Goal: Task Accomplishment & Management: Manage account settings

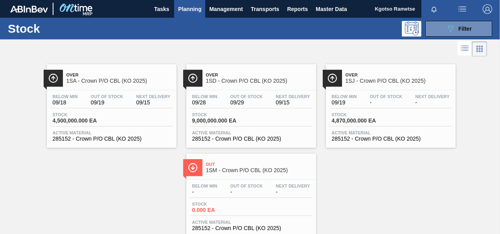
click at [439, 30] on button "089F7B8B-B2A5-4AFE-B5C0-19BA573D28AC Filter" at bounding box center [458, 29] width 67 height 16
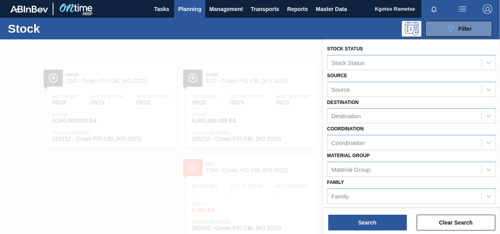
scroll to position [142, 0]
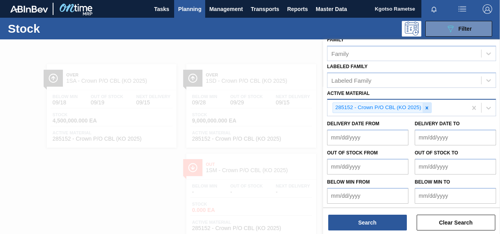
click at [426, 106] on icon at bounding box center [426, 107] width 3 height 3
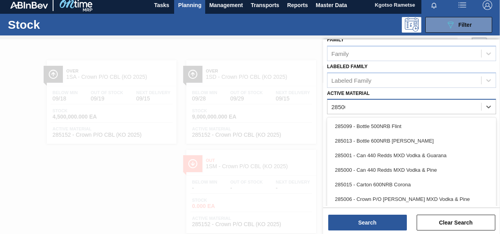
type Material "285003"
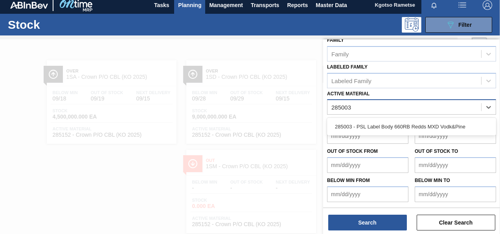
scroll to position [141, 0]
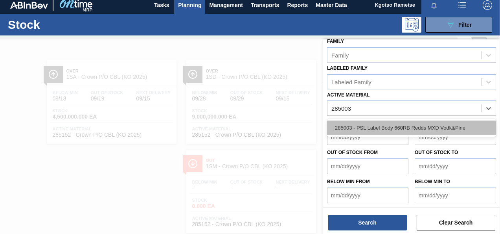
click at [404, 126] on div "285003 - PSL Label Body 660RB Redds MXD Vodk&Pine" at bounding box center [411, 127] width 169 height 15
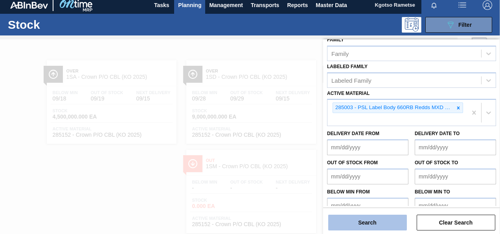
click at [361, 225] on button "Search" at bounding box center [367, 222] width 79 height 16
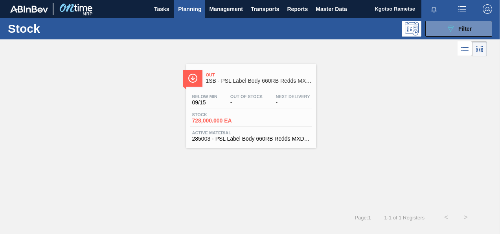
click at [244, 120] on span "728,000.000 EA" at bounding box center [219, 121] width 55 height 6
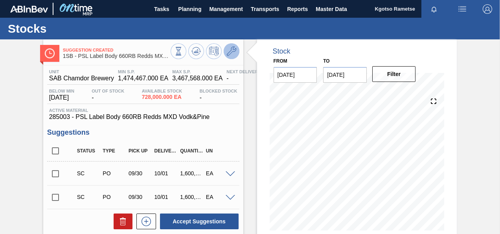
click at [232, 46] on button at bounding box center [232, 51] width 16 height 16
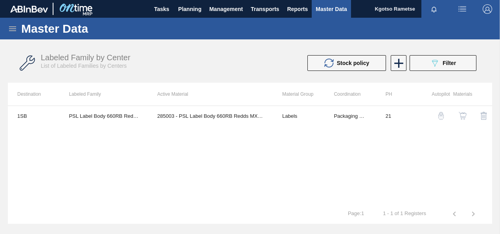
click at [465, 116] on img "button" at bounding box center [463, 116] width 8 height 8
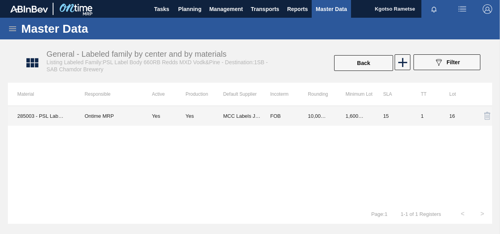
click at [262, 116] on td "FOB" at bounding box center [280, 116] width 38 height 20
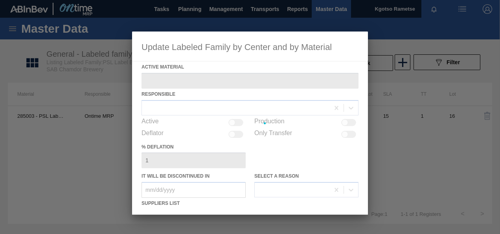
type Material "285003 - PSL Label Body 660RB Redds MXD Vodk&Pine"
checkbox input "true"
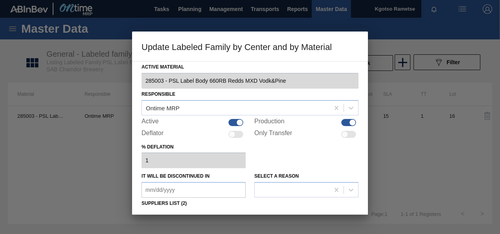
click at [279, 153] on div "% deflation 1" at bounding box center [250, 154] width 217 height 27
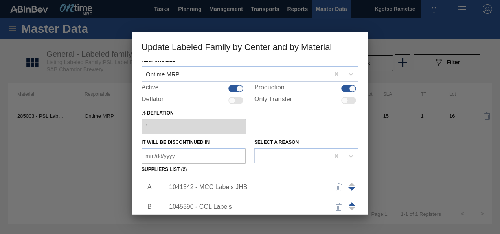
scroll to position [63, 0]
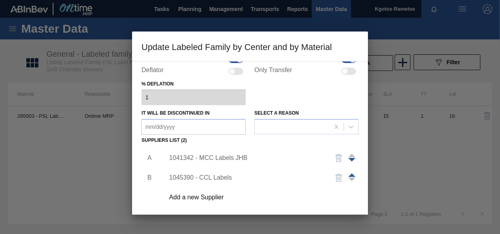
click at [223, 154] on div "1041342 - MCC Labels JHB" at bounding box center [246, 157] width 154 height 7
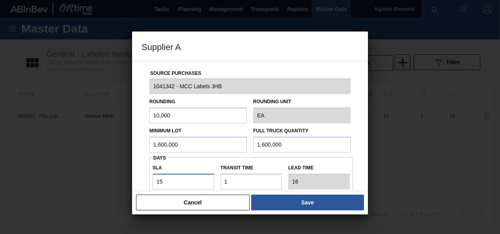
drag, startPoint x: 166, startPoint y: 176, endPoint x: 95, endPoint y: 193, distance: 72.7
click at [95, 193] on div "Supplier A Source Purchases 1041342 - MCC Labels JHB Rounding 10,000 Rounding U…" at bounding box center [250, 117] width 500 height 234
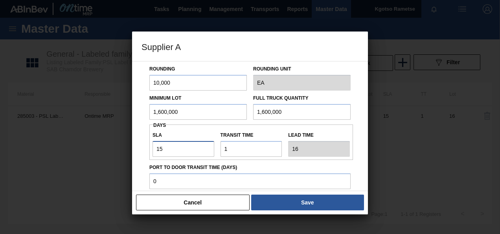
type input "1"
type input "2"
type input "1"
click at [142, 109] on div "Source Purchases 1041342 - MCC Labels JHB Rounding 10,000 Rounding Unit EA Mini…" at bounding box center [250, 159] width 217 height 260
click at [174, 108] on input "1,600,000" at bounding box center [198, 112] width 98 height 16
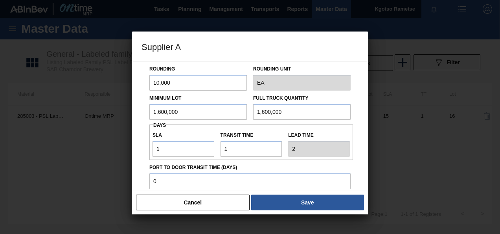
click at [174, 108] on input "1,600,000" at bounding box center [198, 112] width 98 height 16
click at [174, 108] on input "400,000" at bounding box center [198, 112] width 98 height 16
type input "400,000"
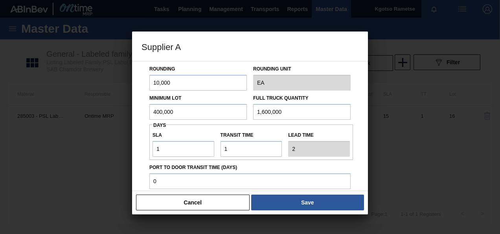
click at [273, 105] on input "1,600,000" at bounding box center [302, 112] width 98 height 16
paste input "4"
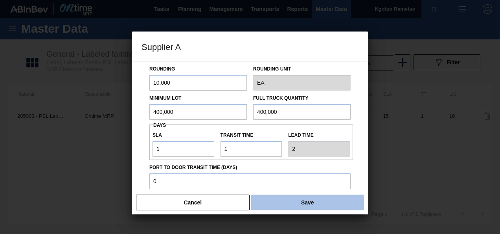
type input "400,000"
click at [309, 205] on button "Save" at bounding box center [307, 202] width 113 height 16
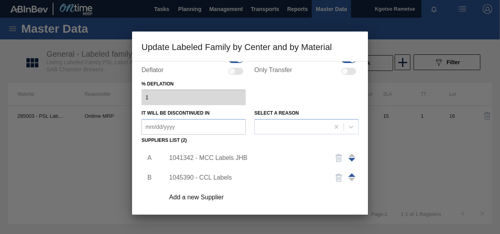
click at [307, 204] on div "Add a new Supplier" at bounding box center [259, 197] width 199 height 20
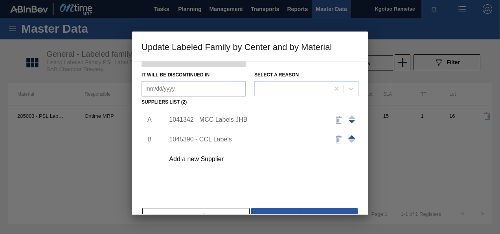
scroll to position [120, 0]
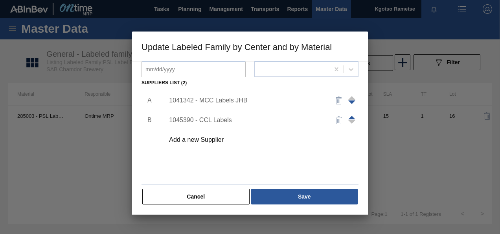
click at [307, 204] on div "Cancel Save" at bounding box center [250, 196] width 217 height 17
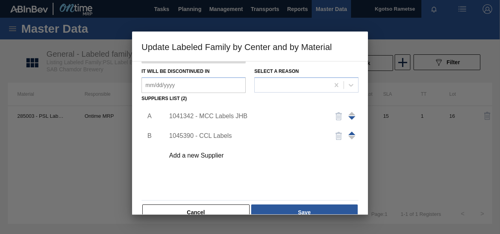
click at [307, 204] on button "Save" at bounding box center [304, 212] width 107 height 16
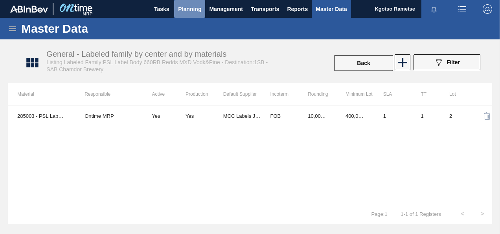
click at [177, 7] on button "Planning" at bounding box center [189, 9] width 31 height 18
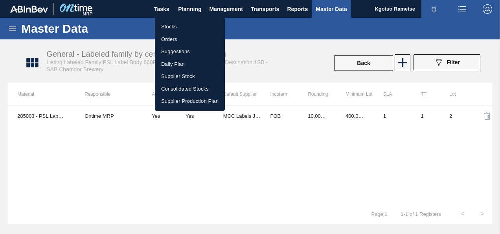
click at [173, 27] on li "Stocks" at bounding box center [190, 26] width 70 height 13
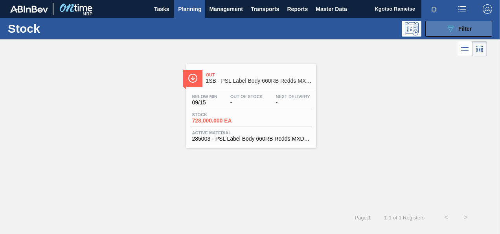
click at [464, 33] on button "089F7B8B-B2A5-4AFE-B5C0-19BA573D28AC Filter" at bounding box center [458, 29] width 67 height 16
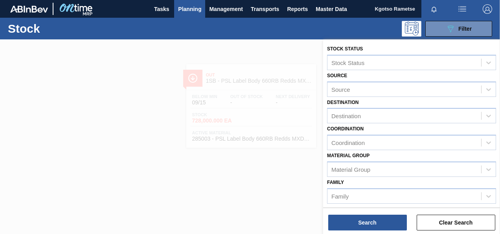
click at [434, 130] on div "Coordination Coordination" at bounding box center [411, 136] width 169 height 27
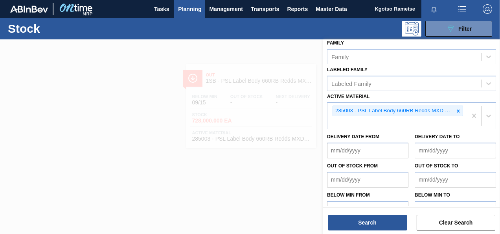
scroll to position [142, 0]
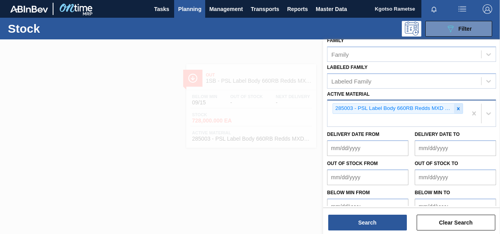
click at [456, 106] on icon at bounding box center [459, 109] width 6 height 6
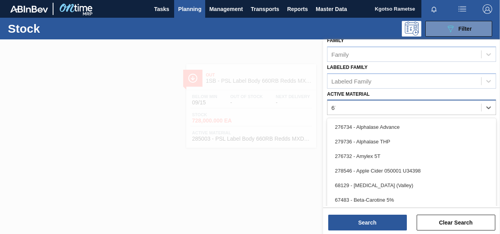
type Material "674"
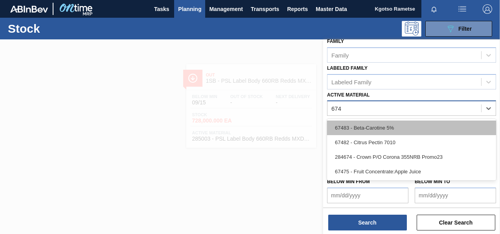
click at [379, 126] on div "67483 - Beta-Carotine 5%" at bounding box center [411, 127] width 169 height 15
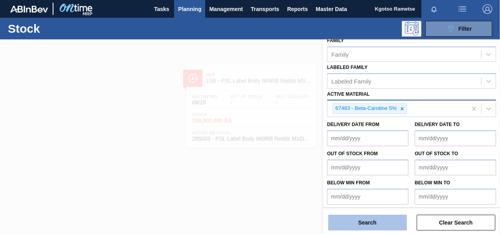
click at [354, 219] on button "Search" at bounding box center [367, 222] width 79 height 16
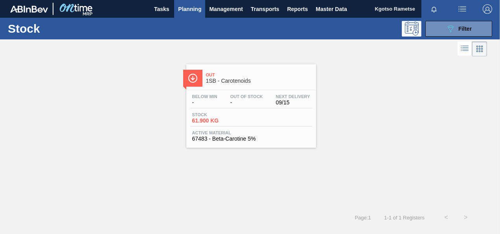
click at [213, 69] on div "Out 1SB - Carotenoids" at bounding box center [259, 78] width 106 height 18
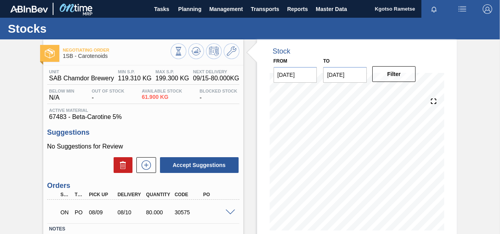
click at [230, 212] on span at bounding box center [230, 212] width 9 height 6
click at [230, 59] on button at bounding box center [232, 51] width 16 height 16
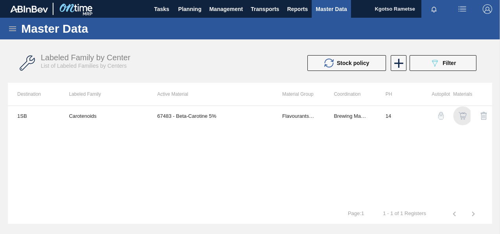
click at [465, 116] on img "button" at bounding box center [463, 116] width 8 height 8
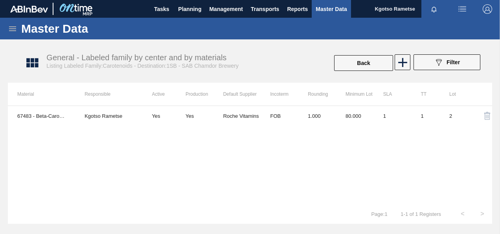
click at [488, 12] on img "button" at bounding box center [487, 8] width 9 height 9
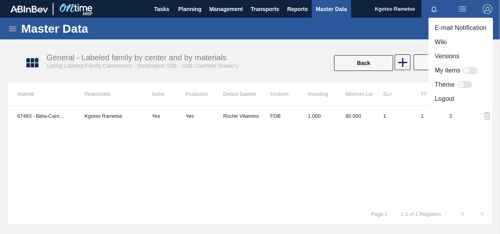
click at [462, 100] on li "Logout" at bounding box center [461, 99] width 64 height 14
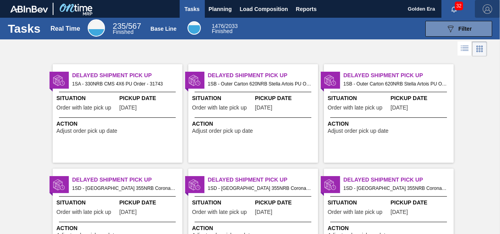
click at [485, 9] on img "button" at bounding box center [487, 8] width 9 height 9
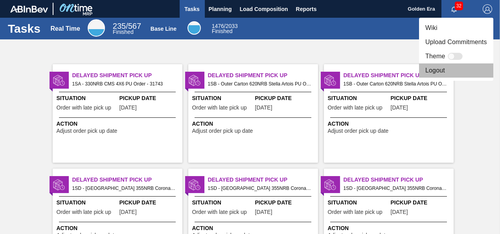
click at [456, 72] on li "Logout" at bounding box center [456, 70] width 74 height 14
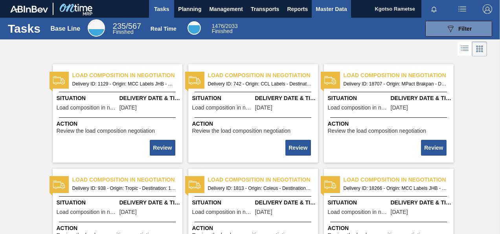
click at [333, 3] on button "Master Data" at bounding box center [331, 9] width 39 height 18
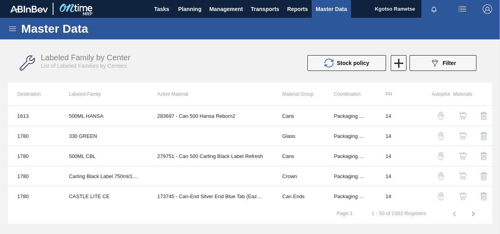
click at [10, 29] on icon at bounding box center [12, 28] width 9 height 9
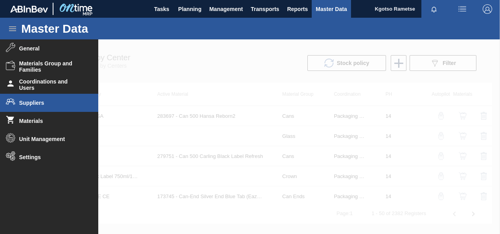
click at [37, 107] on li "Suppliers" at bounding box center [49, 103] width 98 height 18
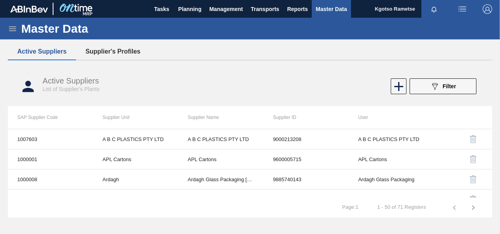
click at [116, 55] on button "Supplier's Profiles" at bounding box center [113, 51] width 74 height 17
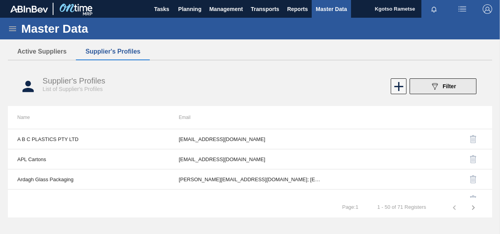
click at [448, 90] on div "089F7B8B-B2A5-4AFE-B5C0-19BA573D28AC Filter" at bounding box center [443, 85] width 26 height 9
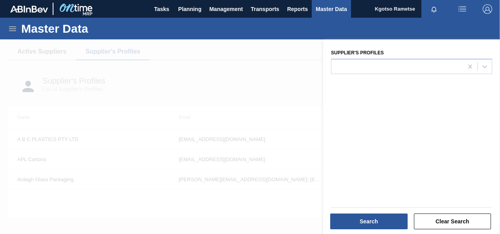
click at [372, 55] on label "Supplier's Profiles" at bounding box center [357, 53] width 53 height 6
click at [336, 63] on Profiles "Supplier's Profiles" at bounding box center [335, 66] width 1 height 7
click at [372, 55] on label "Supplier's Profiles" at bounding box center [357, 53] width 53 height 6
click at [336, 63] on Profiles "Supplier's Profiles" at bounding box center [335, 66] width 1 height 7
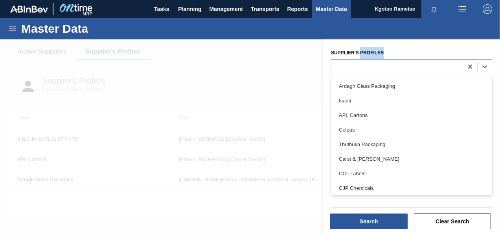
drag, startPoint x: 372, startPoint y: 55, endPoint x: 345, endPoint y: 64, distance: 28.2
click at [345, 64] on div at bounding box center [397, 66] width 132 height 11
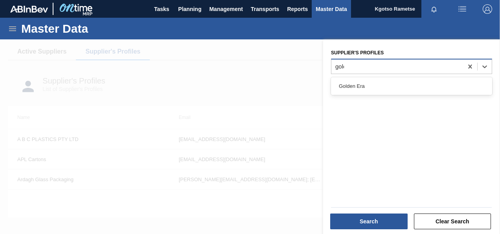
type Profiles "golde"
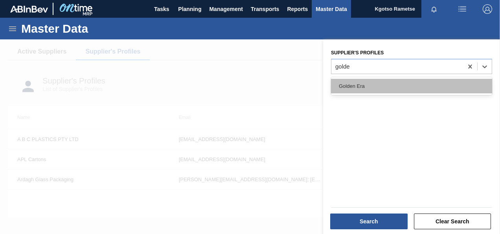
click at [338, 84] on div "Golden Era" at bounding box center [411, 86] width 161 height 15
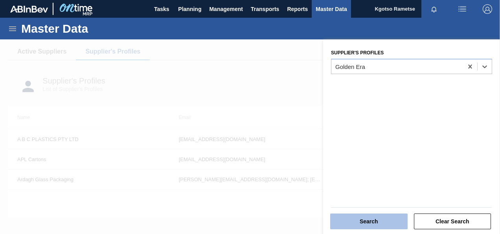
click at [367, 223] on button "Search" at bounding box center [368, 221] width 77 height 16
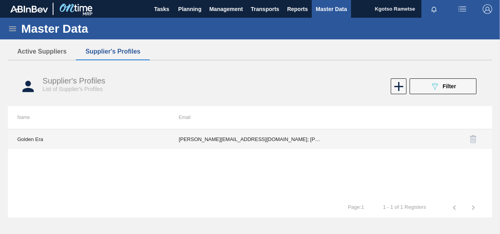
click at [277, 147] on td "shaun@golden-era.co.za; mariann@golden-era.co.za; madelizec@krf.golden-era.co.z…" at bounding box center [250, 139] width 162 height 20
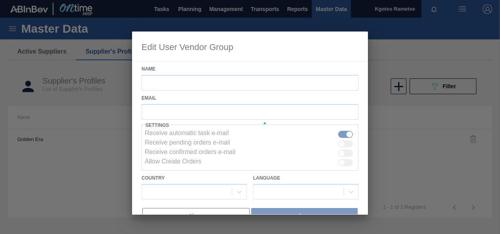
type input "Golden Era"
checkbox input "true"
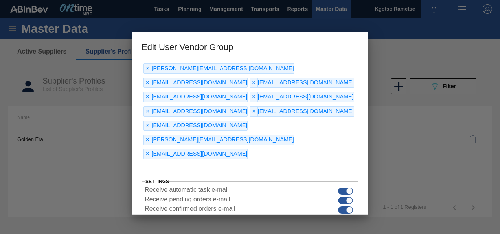
click at [134, 175] on div "Name Golden Era Email × shaun@golden-era.co.za × mariann@golden-era.co.za × mad…" at bounding box center [250, 137] width 236 height 153
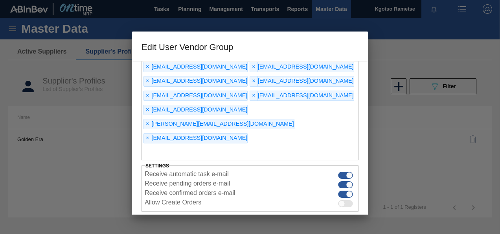
scroll to position [116, 0]
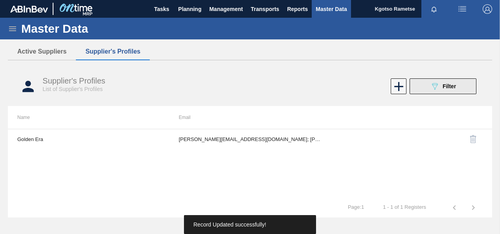
click at [446, 83] on span "Filter" at bounding box center [449, 86] width 13 height 6
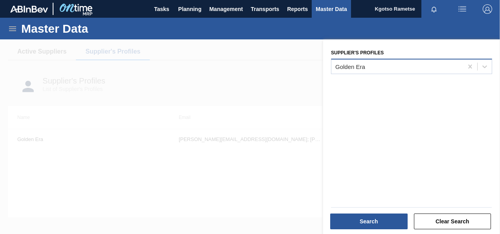
click at [380, 68] on div "Golden Era" at bounding box center [397, 66] width 132 height 11
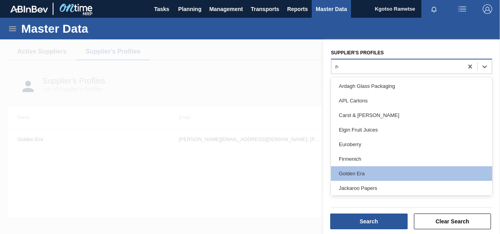
type Profiles "roc"
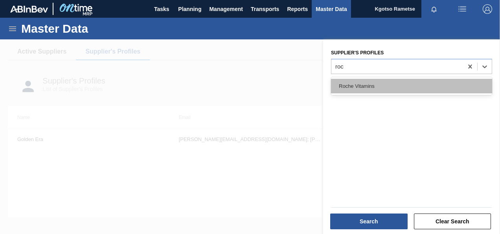
click at [357, 88] on div "Roche Vitamins" at bounding box center [411, 86] width 161 height 15
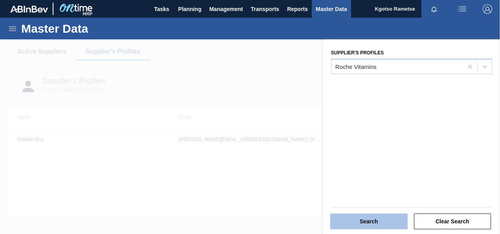
click at [363, 217] on button "Search" at bounding box center [368, 221] width 77 height 16
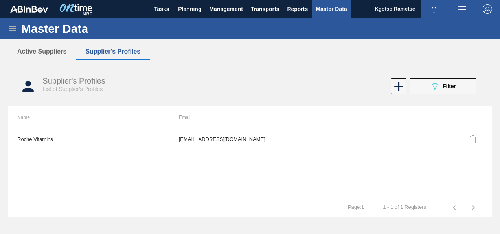
click at [256, 149] on div "Roche Vitamins lelanie.westhuizen-van-der@dsm-firmenich.com" at bounding box center [250, 163] width 484 height 69
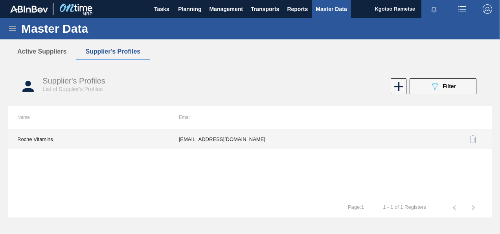
click at [258, 145] on td "lelanie.westhuizen-van-der@dsm-firmenich.com" at bounding box center [250, 139] width 162 height 20
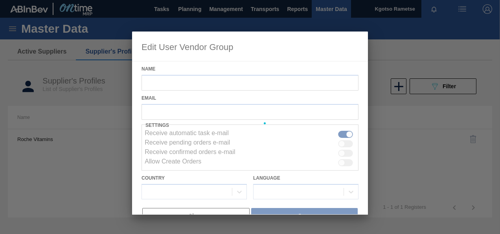
type input "Roche Vitamins"
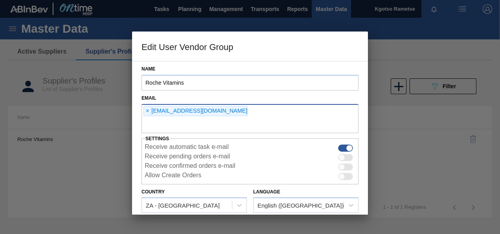
click at [178, 124] on input "text" at bounding box center [250, 125] width 217 height 15
type input "kgotso.rametse201@gmail.com"
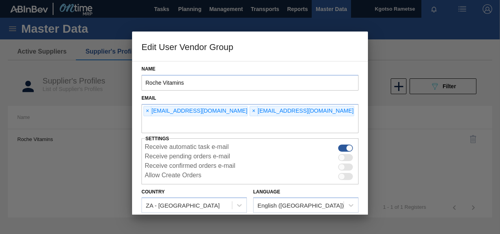
click at [136, 157] on div "Name Roche Vitamins Email × lelanie.westhuizen-van-der@dsm-firmenich.com × kgot…" at bounding box center [250, 137] width 236 height 153
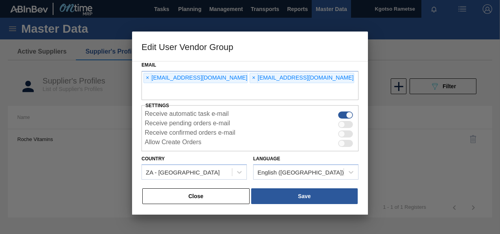
scroll to position [46, 0]
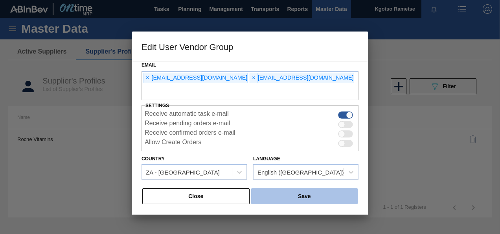
click at [320, 201] on button "Save" at bounding box center [304, 196] width 107 height 16
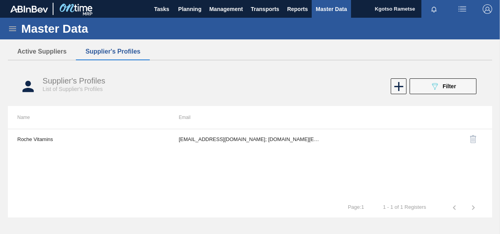
click at [486, 8] on img "button" at bounding box center [487, 8] width 9 height 9
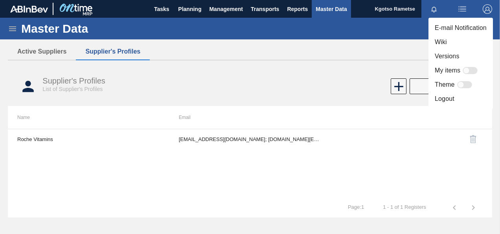
click at [458, 102] on li "Logout" at bounding box center [461, 99] width 64 height 14
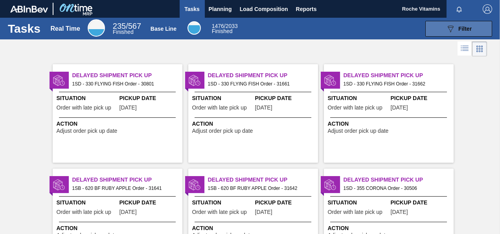
click at [478, 31] on button "089F7B8B-B2A5-4AFE-B5C0-19BA573D28AC Filter" at bounding box center [458, 29] width 67 height 16
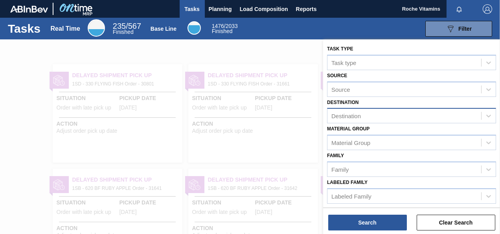
click at [352, 111] on div "Destination" at bounding box center [405, 115] width 154 height 11
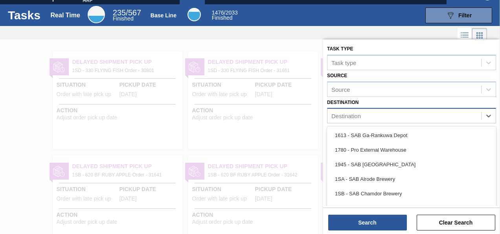
scroll to position [13, 0]
type input "1sd"
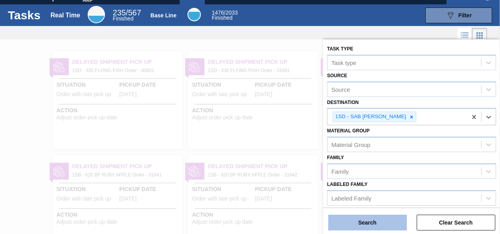
click at [352, 227] on button "Search" at bounding box center [367, 222] width 79 height 16
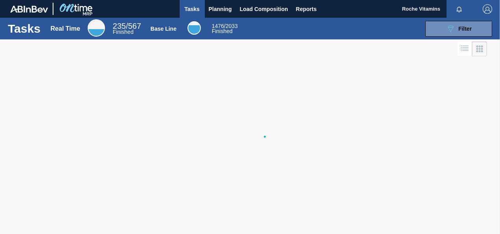
scroll to position [0, 0]
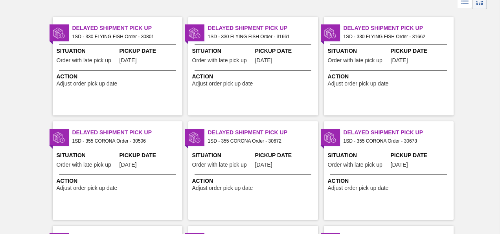
scroll to position [31, 0]
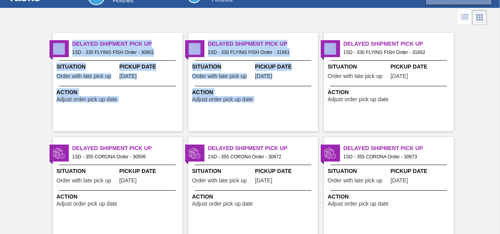
drag, startPoint x: 499, startPoint y: 29, endPoint x: 499, endPoint y: 20, distance: 8.7
click at [499, 20] on main "Tasks Planning Load Composition Reports Roche Vitamins Mark all as read Tasks R…" at bounding box center [250, 117] width 500 height 234
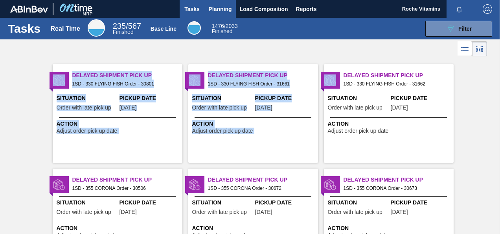
click at [222, 5] on span "Planning" at bounding box center [220, 8] width 23 height 9
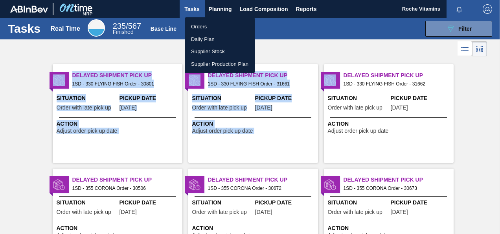
click at [193, 25] on li "Orders" at bounding box center [220, 26] width 70 height 13
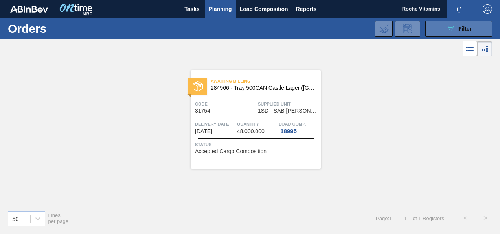
click at [458, 26] on span "Filter" at bounding box center [464, 29] width 13 height 6
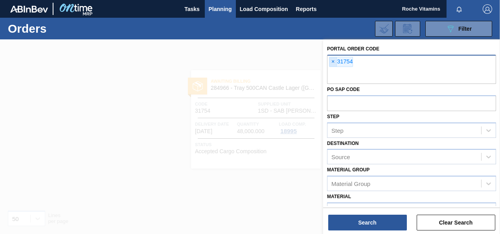
click at [331, 61] on span "×" at bounding box center [333, 61] width 7 height 9
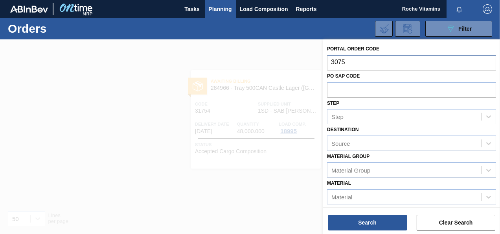
type input "30757"
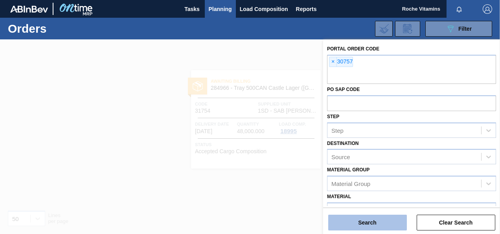
click at [363, 220] on button "Search" at bounding box center [367, 222] width 79 height 16
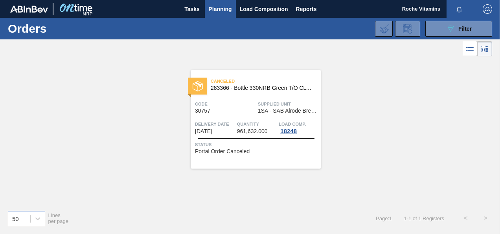
click at [244, 92] on div "Canceled 283366 - Bottle 330NRB Green T/O CLT Booster" at bounding box center [256, 85] width 130 height 18
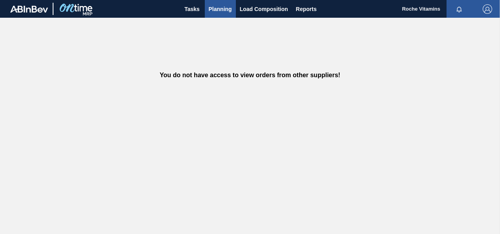
click at [214, 9] on span "Planning" at bounding box center [220, 8] width 23 height 9
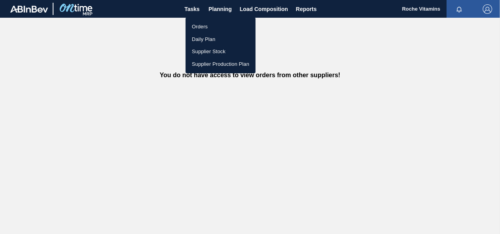
click at [201, 24] on li "Orders" at bounding box center [221, 26] width 70 height 13
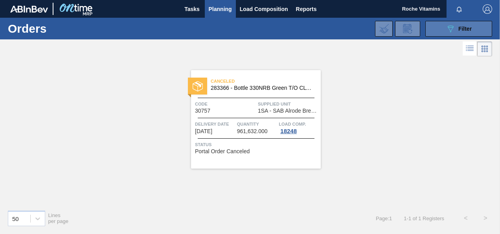
click at [439, 32] on button "089F7B8B-B2A5-4AFE-B5C0-19BA573D28AC Filter" at bounding box center [458, 29] width 67 height 16
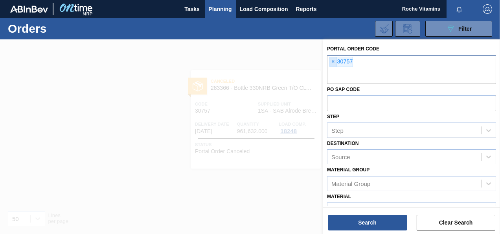
click at [331, 61] on span "×" at bounding box center [333, 61] width 7 height 9
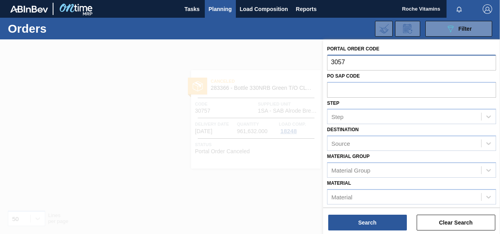
type input "30575"
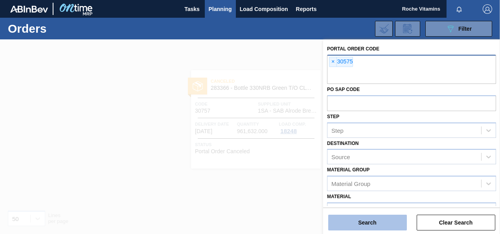
click at [362, 215] on button "Search" at bounding box center [367, 222] width 79 height 16
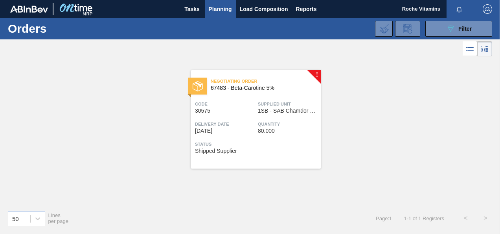
click at [249, 74] on div "Negotiating Order 67483 - Beta-Carotine 5% Code 30575 Supplied Unit 1SB - SAB C…" at bounding box center [256, 119] width 130 height 98
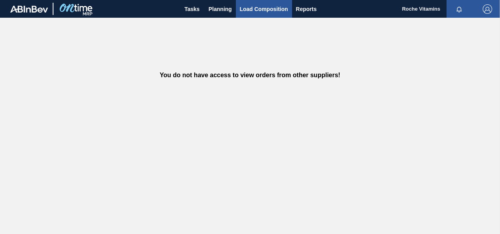
click at [237, 10] on button "Load Composition" at bounding box center [264, 9] width 56 height 18
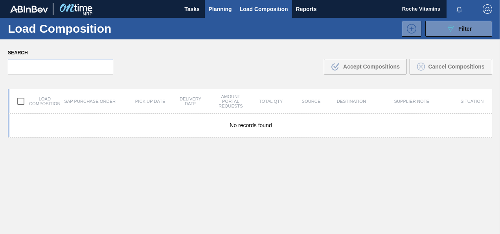
click at [205, 4] on button "Planning" at bounding box center [220, 9] width 31 height 18
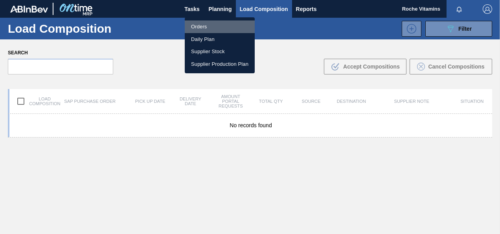
click at [201, 24] on li "Orders" at bounding box center [220, 26] width 70 height 13
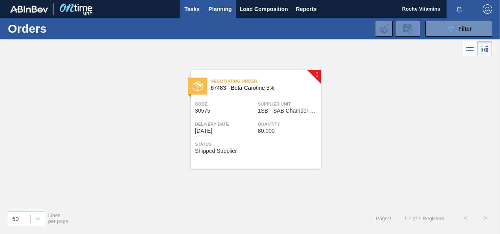
click at [191, 9] on span "Tasks" at bounding box center [192, 8] width 17 height 9
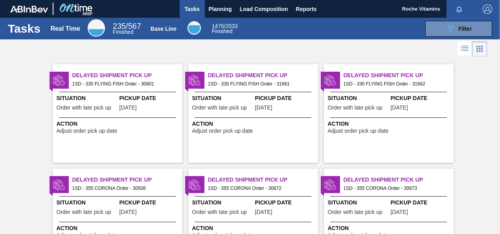
click at [447, 92] on div "Delayed Shipment Pick Up 1SD - 330 FLYING FISH Order - 31662 Situation Order wi…" at bounding box center [389, 113] width 130 height 98
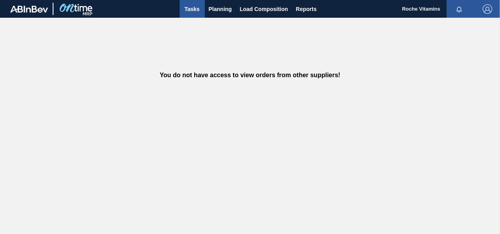
click at [190, 8] on span "Tasks" at bounding box center [192, 8] width 17 height 9
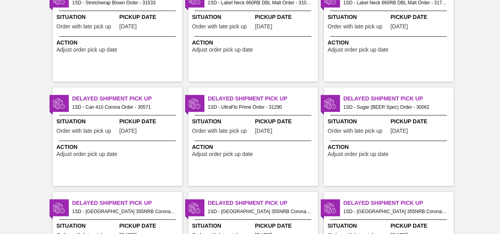
scroll to position [1353, 0]
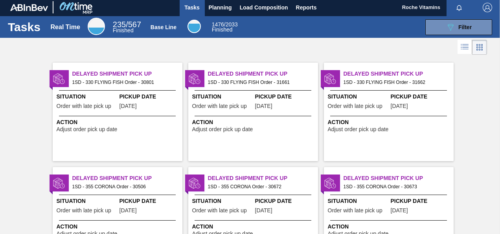
scroll to position [0, 0]
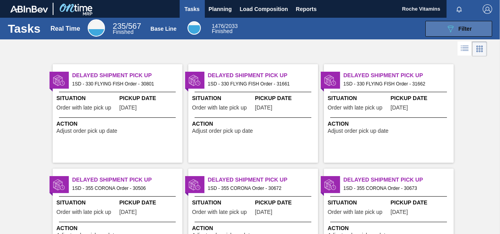
click at [456, 31] on div "089F7B8B-B2A5-4AFE-B5C0-19BA573D28AC Filter" at bounding box center [459, 28] width 26 height 9
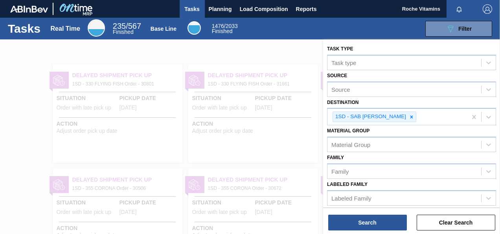
click at [307, 52] on div at bounding box center [250, 156] width 500 height 234
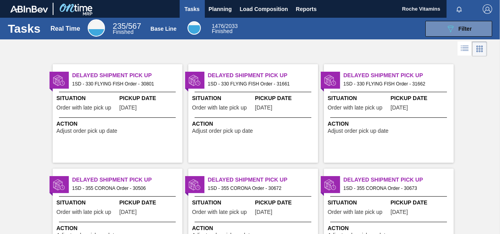
click at [483, 10] on img "button" at bounding box center [487, 8] width 9 height 9
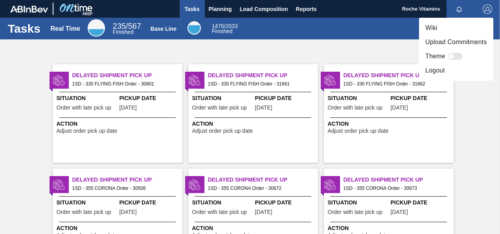
click at [438, 77] on li "Logout" at bounding box center [456, 70] width 74 height 14
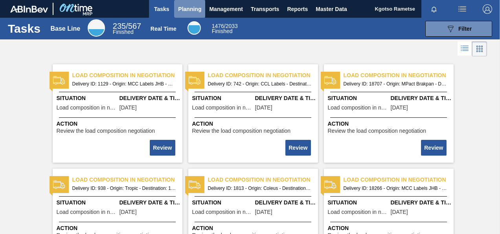
click at [189, 8] on span "Planning" at bounding box center [189, 8] width 23 height 9
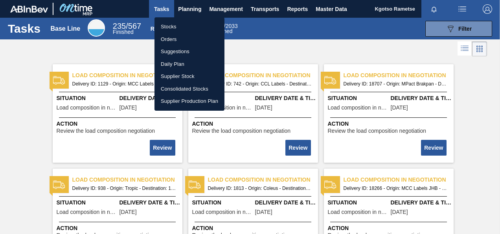
click at [170, 26] on li "Stocks" at bounding box center [190, 26] width 70 height 13
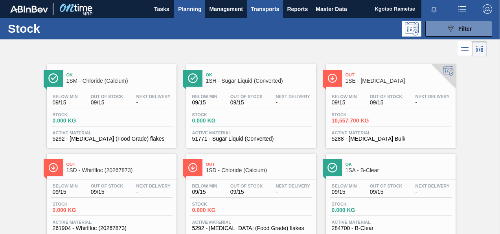
click at [254, 6] on span "Transports" at bounding box center [265, 8] width 28 height 9
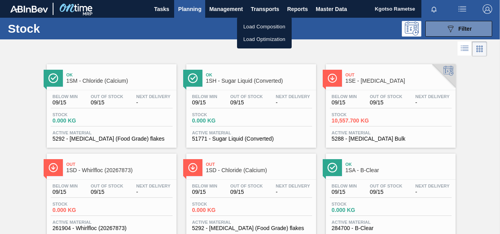
click at [233, 9] on div at bounding box center [250, 117] width 500 height 234
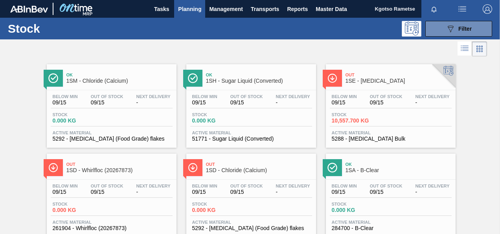
click at [233, 0] on body "Tasks Planning Management Transports Reports Master Data Kgotso [PERSON_NAME] a…" at bounding box center [250, 0] width 500 height 0
click at [230, 9] on span "Management" at bounding box center [226, 8] width 34 height 9
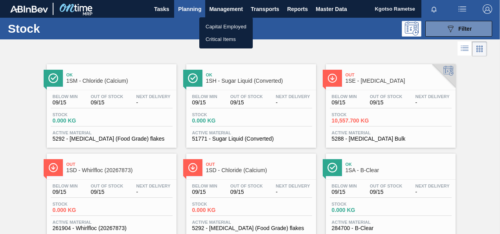
click at [176, 8] on div at bounding box center [250, 117] width 500 height 234
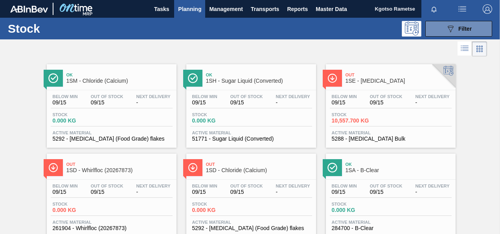
click at [176, 8] on button "Planning" at bounding box center [189, 9] width 31 height 18
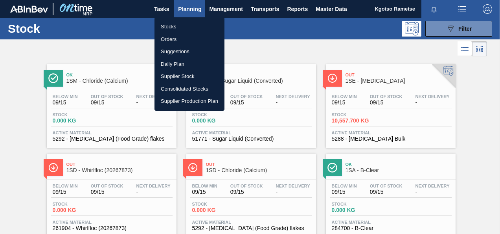
click at [176, 24] on li "Stocks" at bounding box center [190, 26] width 70 height 13
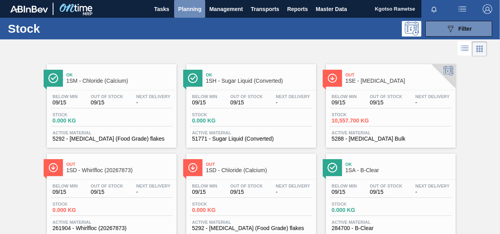
click at [190, 10] on span "Planning" at bounding box center [189, 8] width 23 height 9
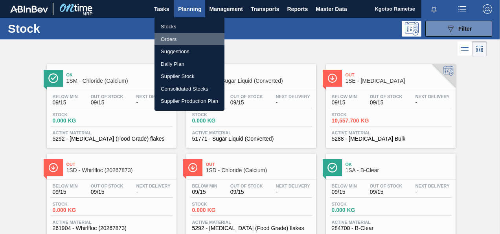
click at [184, 42] on li "Orders" at bounding box center [190, 39] width 70 height 13
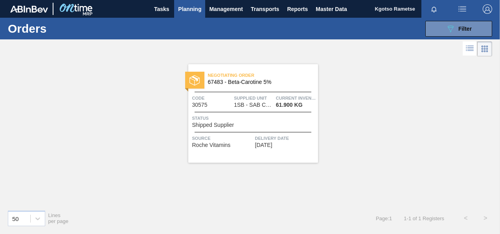
click at [293, 85] on div "Negotiating Order 67483 - Beta-Carotine 5%" at bounding box center [253, 79] width 130 height 18
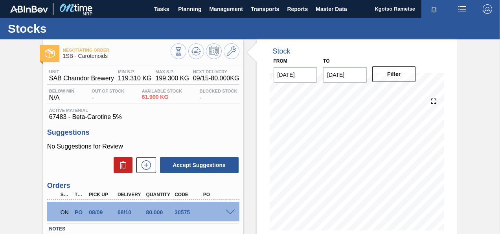
click at [229, 212] on span at bounding box center [230, 212] width 9 height 6
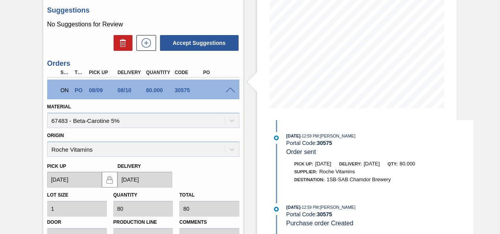
scroll to position [52, 0]
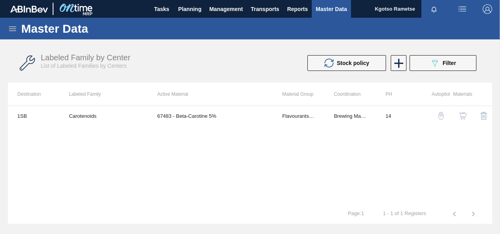
click at [464, 118] on img "button" at bounding box center [463, 116] width 8 height 8
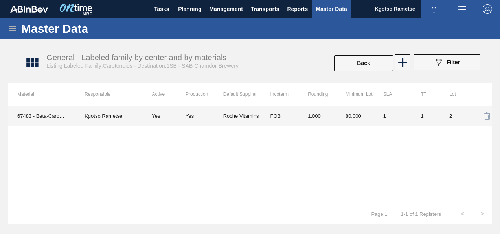
click at [310, 121] on td "1.000" at bounding box center [317, 116] width 38 height 20
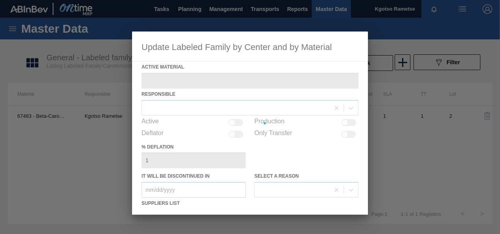
type Material "67483 - Beta-Carotine 5%"
checkbox input "true"
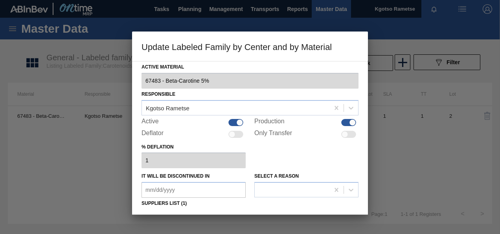
click at [307, 149] on div "% deflation 1" at bounding box center [250, 154] width 217 height 27
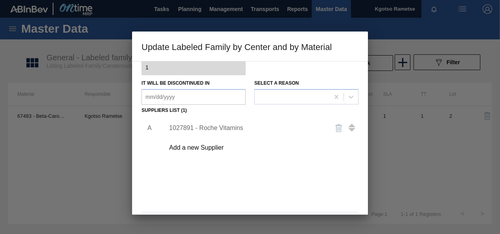
scroll to position [120, 0]
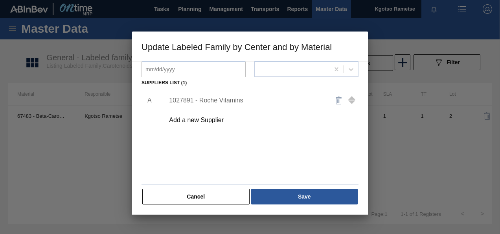
click at [212, 120] on div "Add a new Supplier" at bounding box center [246, 119] width 154 height 7
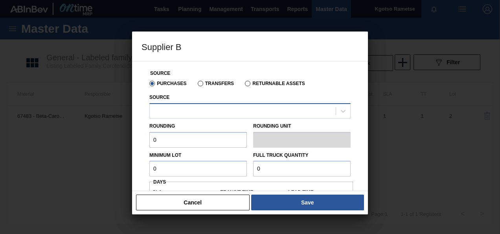
click at [175, 110] on div at bounding box center [243, 110] width 186 height 11
click at [164, 105] on div at bounding box center [243, 110] width 186 height 11
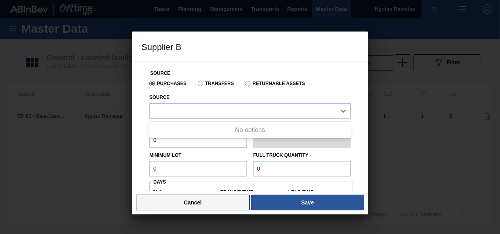
click at [155, 208] on button "Cancel" at bounding box center [193, 202] width 114 height 16
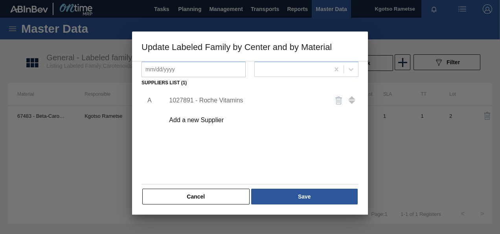
click at [212, 100] on div "1027891 - Roche Vitamins" at bounding box center [246, 100] width 154 height 7
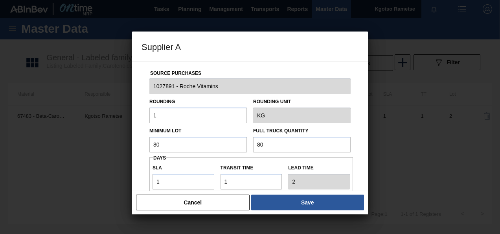
click at [146, 167] on div "Source Purchases 1027891 - Roche Vitamins Rounding 1 Rounding Unit KG Minimum L…" at bounding box center [250, 191] width 217 height 260
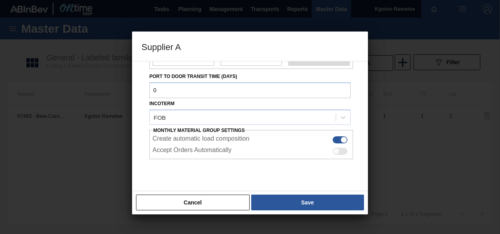
scroll to position [126, 0]
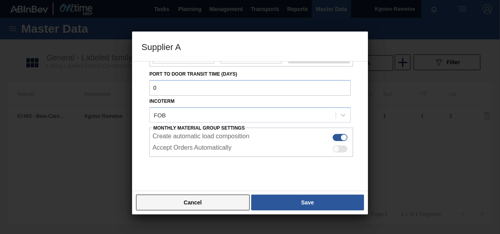
click at [207, 208] on button "Cancel" at bounding box center [193, 202] width 114 height 16
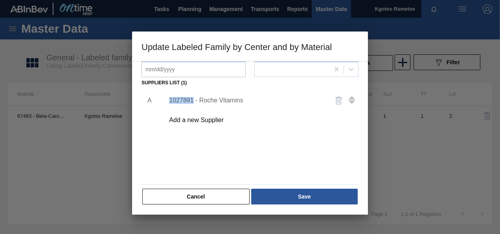
drag, startPoint x: 193, startPoint y: 99, endPoint x: 170, endPoint y: 105, distance: 24.2
click at [170, 105] on div "1027891 - Roche Vitamins" at bounding box center [259, 100] width 199 height 20
copy div "1027891"
